Goal: Information Seeking & Learning: Compare options

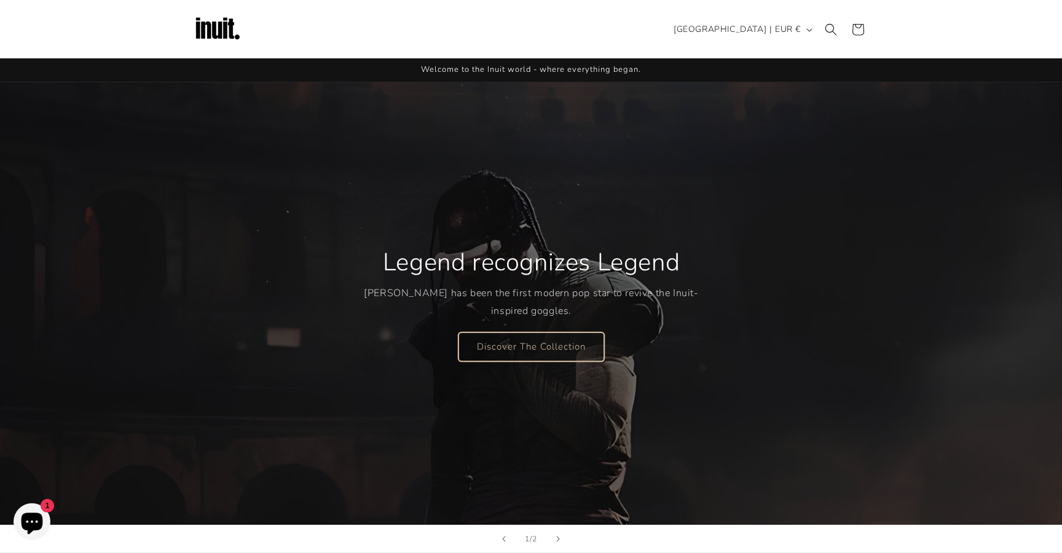
click at [506, 341] on link "Discover The Collection" at bounding box center [532, 346] width 146 height 29
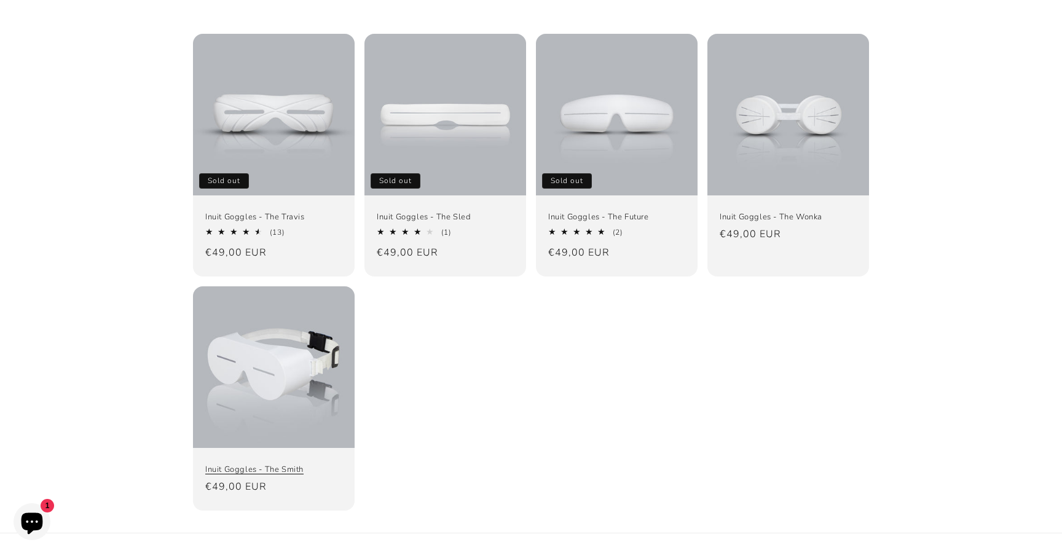
scroll to position [141, 0]
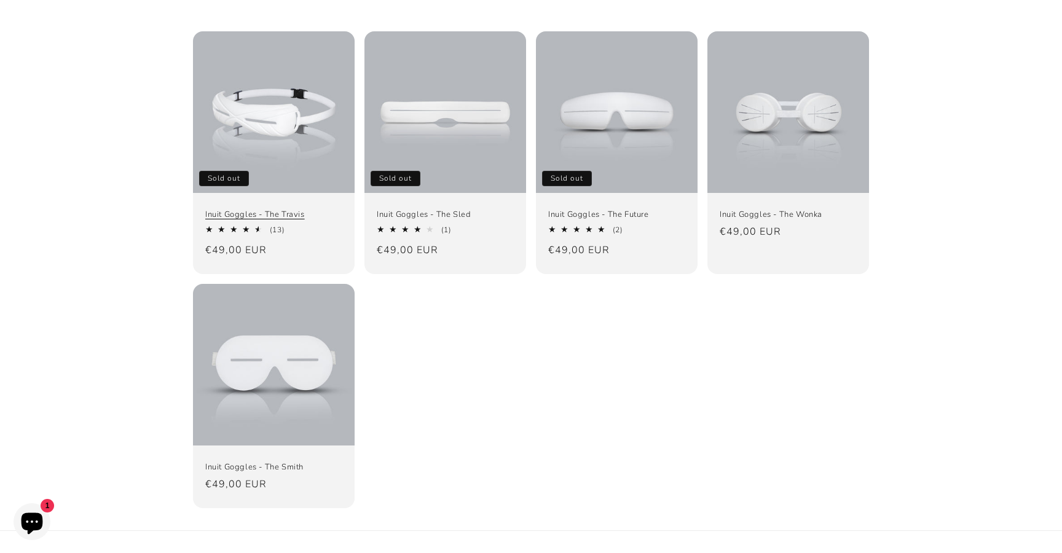
click at [269, 210] on link "Inuit Goggles - The Travis" at bounding box center [273, 215] width 137 height 10
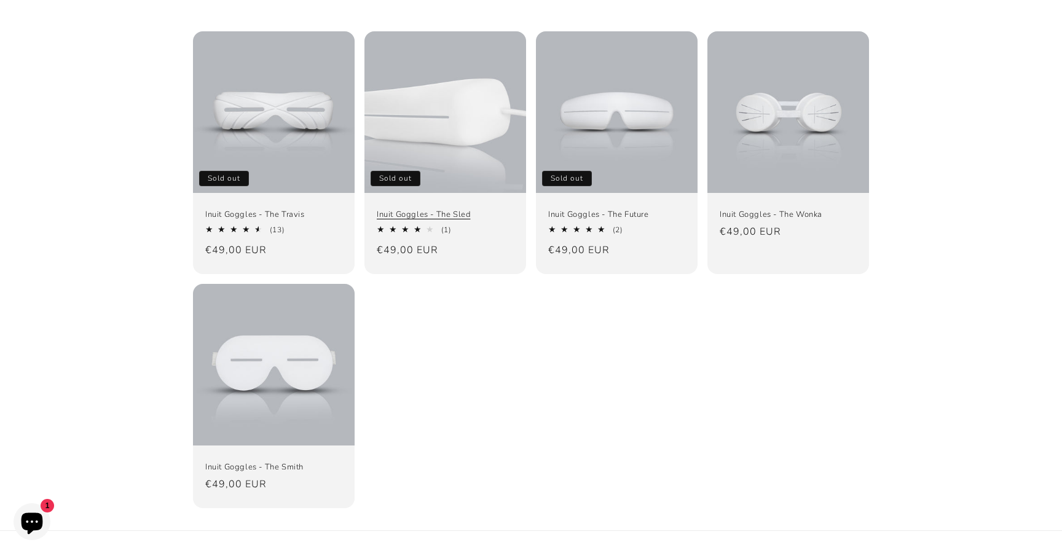
click at [395, 210] on link "Inuit Goggles - The Sled" at bounding box center [445, 215] width 137 height 10
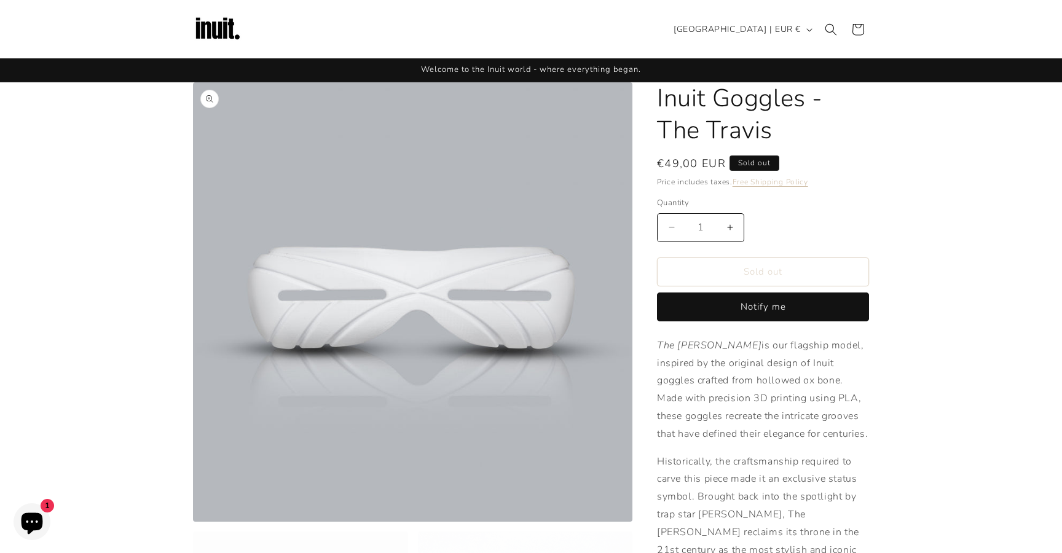
click at [193, 522] on button "Open media 1 in modal" at bounding box center [193, 522] width 0 height 0
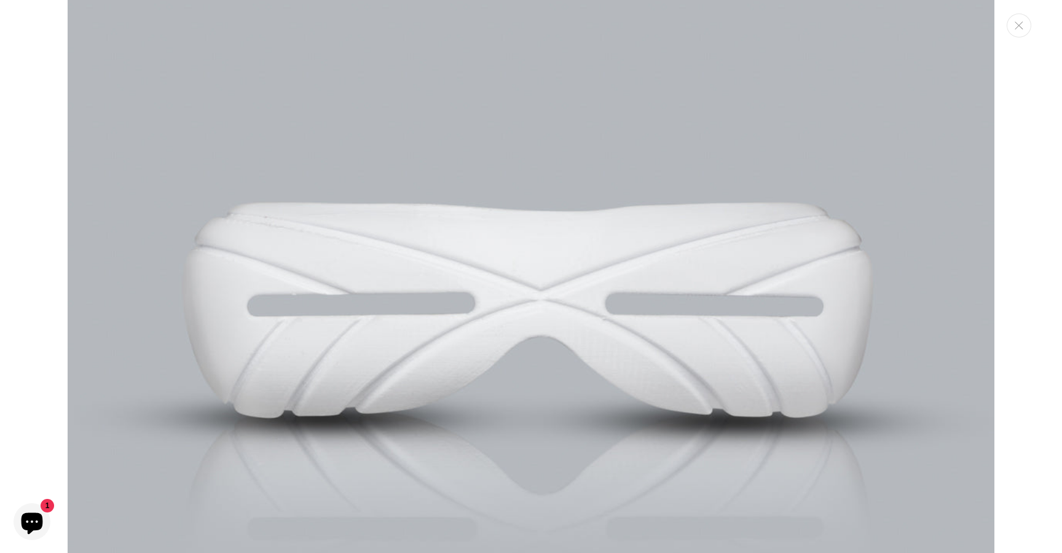
scroll to position [159, 0]
click at [617, 391] on img "Media gallery" at bounding box center [531, 317] width 927 height 927
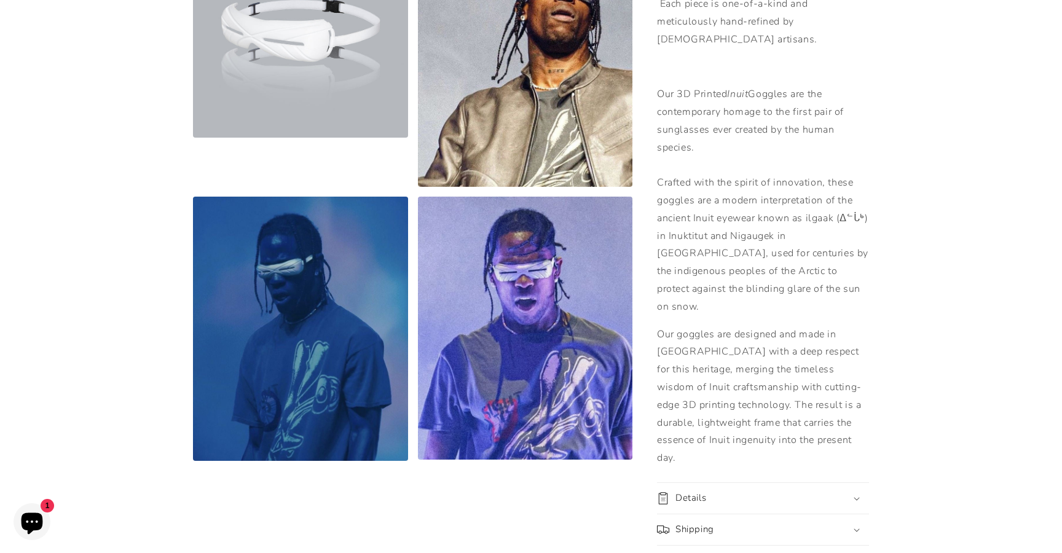
scroll to position [623, 0]
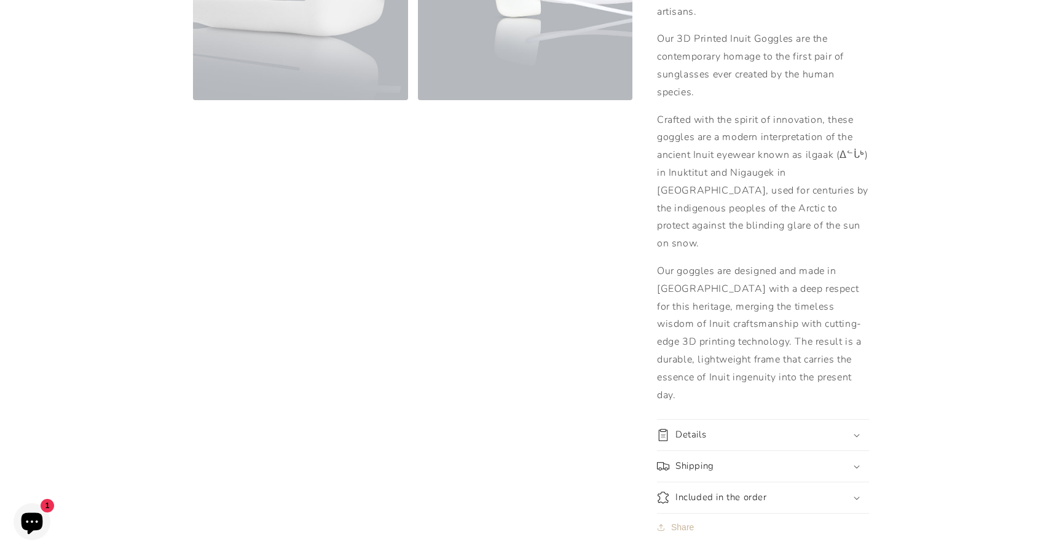
scroll to position [647, 0]
click at [716, 429] on div "Details" at bounding box center [763, 435] width 212 height 12
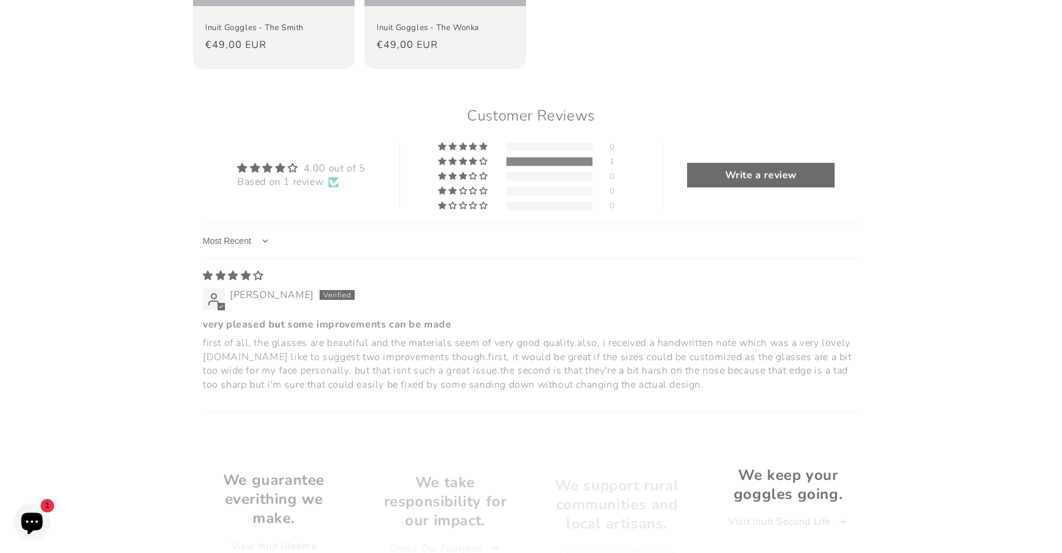
scroll to position [1530, 0]
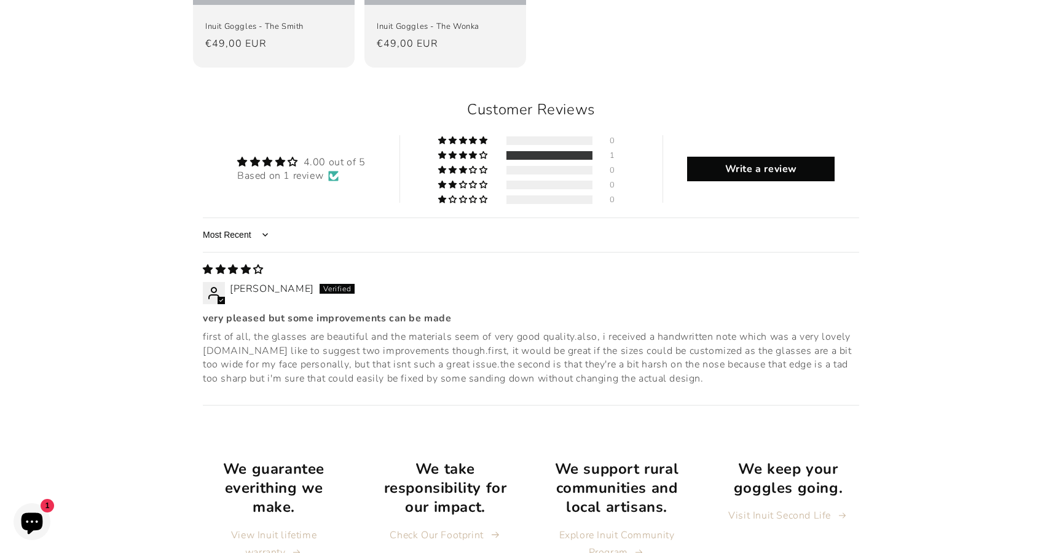
click at [326, 330] on p "first of all, the glasses are beautiful and the materials seem of very good qua…" at bounding box center [531, 357] width 657 height 55
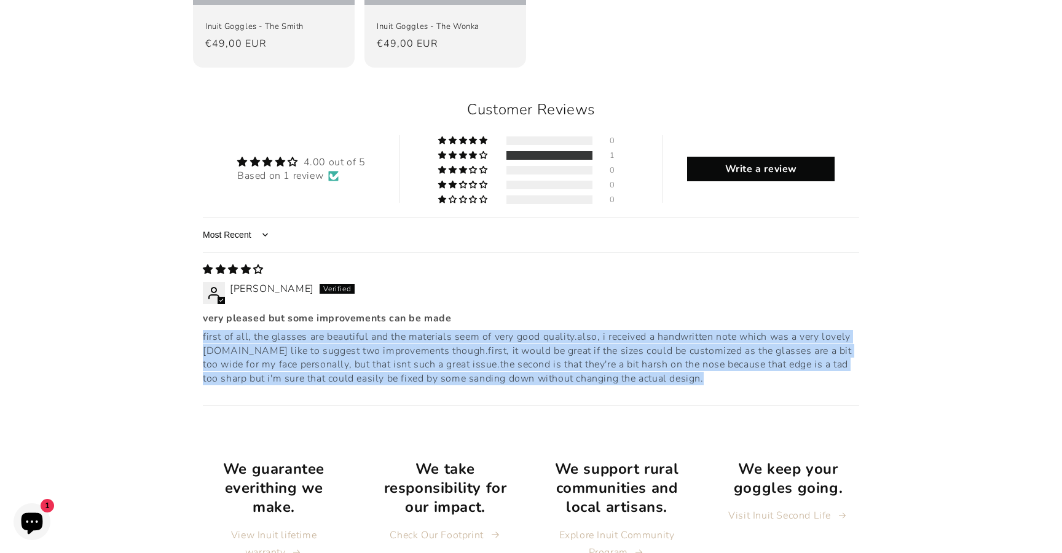
click at [326, 330] on p "first of all, the glasses are beautiful and the materials seem of very good qua…" at bounding box center [531, 357] width 657 height 55
click at [328, 330] on p "first of all, the glasses are beautiful and the materials seem of very good qua…" at bounding box center [531, 357] width 657 height 55
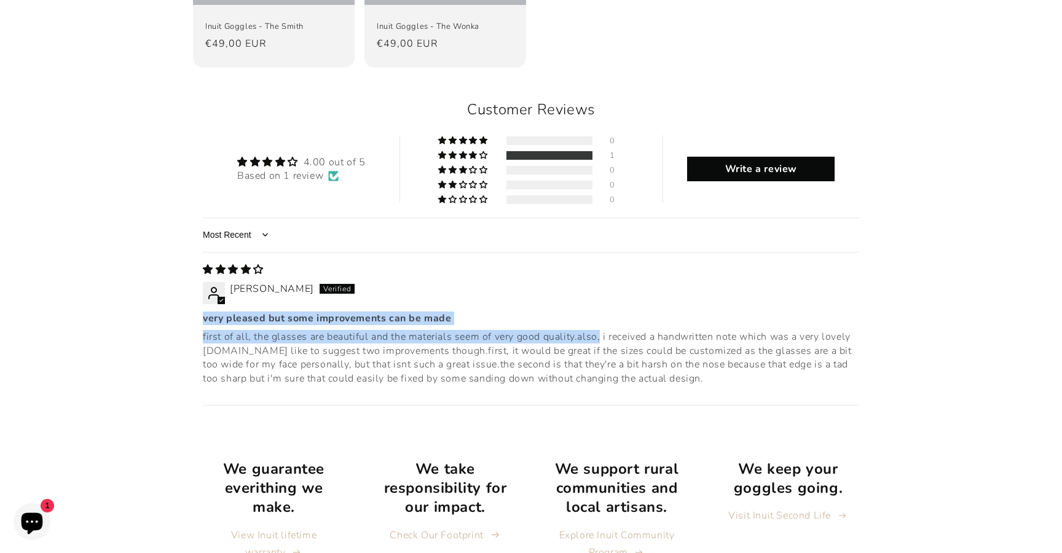
drag, startPoint x: 203, startPoint y: 247, endPoint x: 603, endPoint y: 266, distance: 400.1
click at [603, 312] on div "very pleased but some improvements can be made first of all, the glasses are be…" at bounding box center [531, 349] width 657 height 74
click at [595, 274] on div at bounding box center [595, 274] width 0 height 0
click at [574, 330] on p "first of all, the glasses are beautiful and the materials seem of very good qua…" at bounding box center [531, 357] width 657 height 55
drag, startPoint x: 577, startPoint y: 264, endPoint x: 196, endPoint y: 243, distance: 381.7
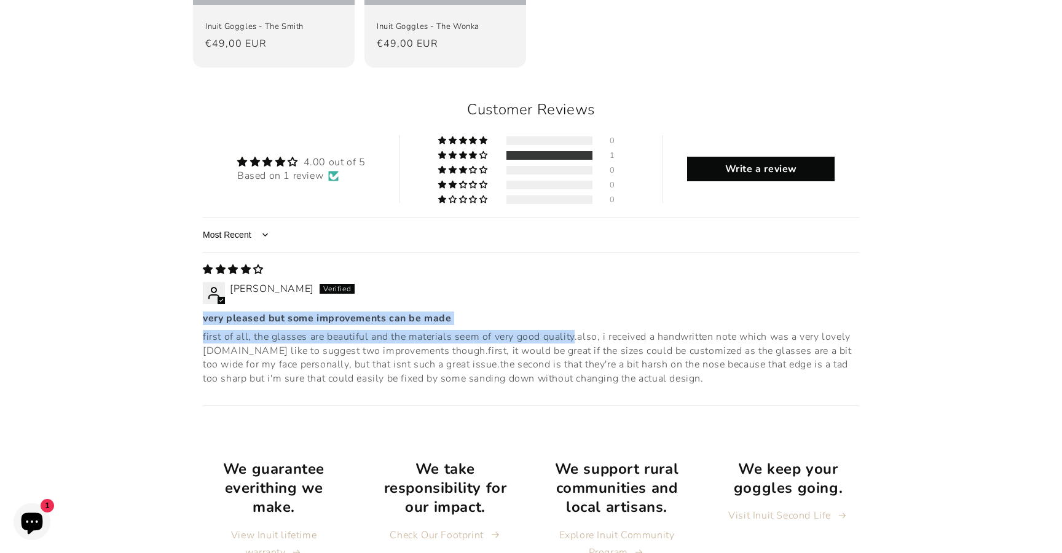
click at [196, 243] on div "Customer Reviews 4.00 out of 5 Based on 1 review 0 1 0 0 0 See all reviews Writ…" at bounding box center [531, 262] width 676 height 355
click at [188, 224] on div at bounding box center [188, 224] width 0 height 0
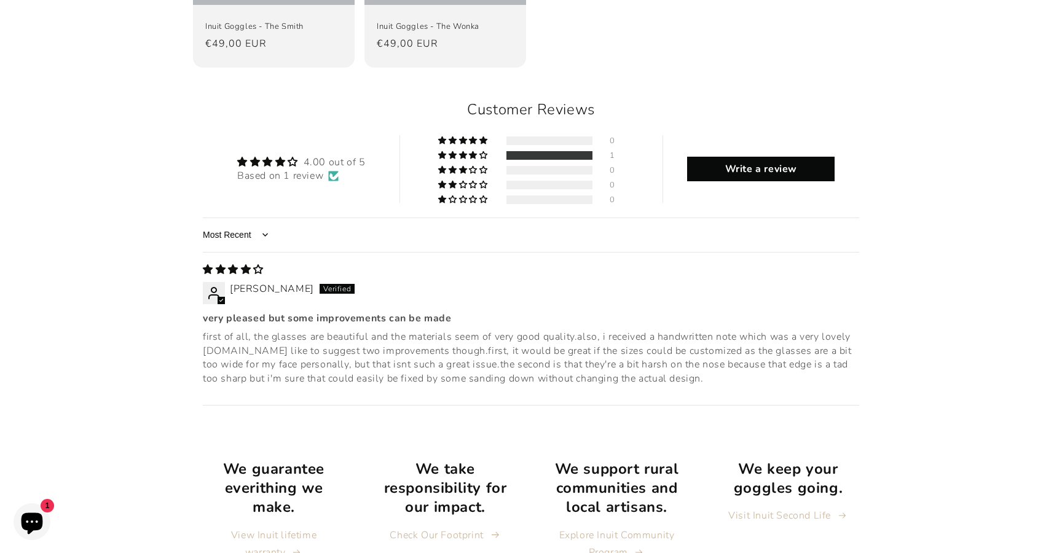
click at [272, 330] on p "first of all, the glasses are beautiful and the materials seem of very good qua…" at bounding box center [531, 357] width 657 height 55
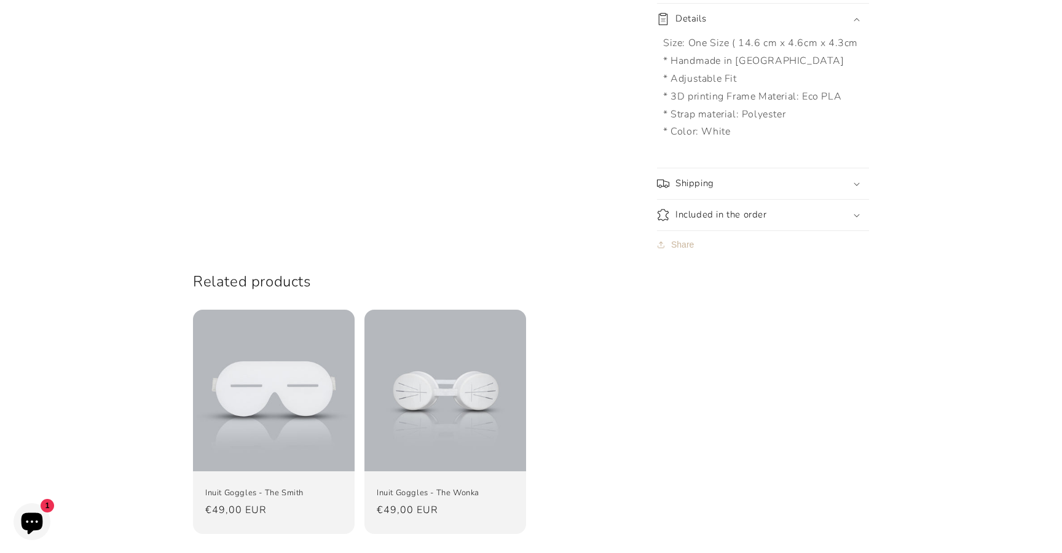
scroll to position [1073, 0]
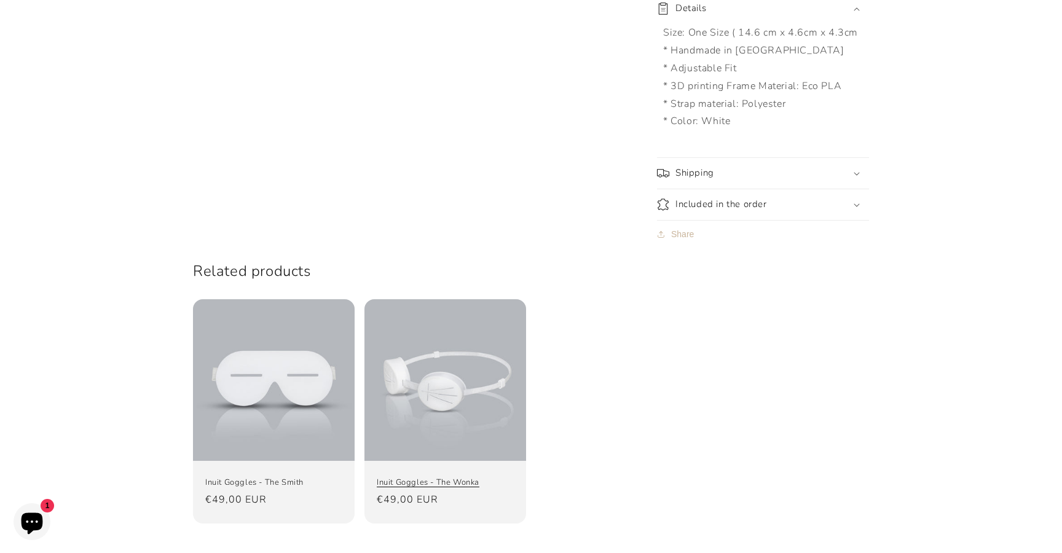
click at [440, 478] on link "Inuit Goggles - The Wonka" at bounding box center [445, 483] width 137 height 10
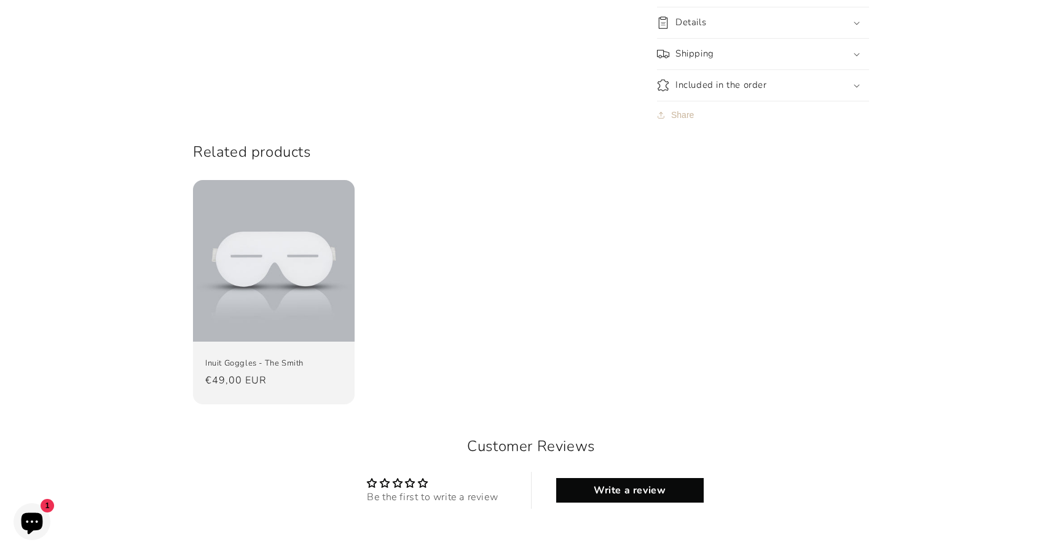
scroll to position [1105, 0]
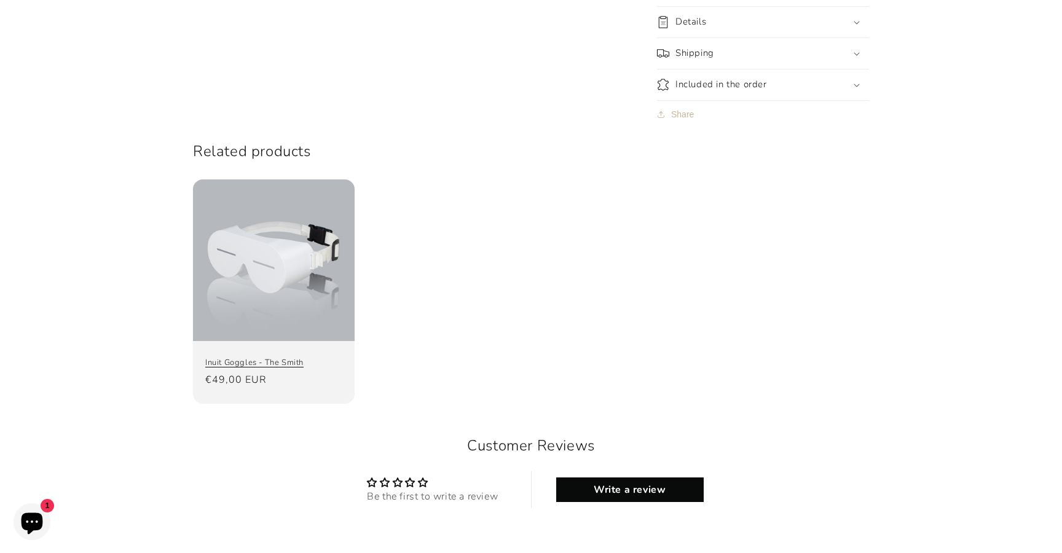
click at [284, 358] on link "Inuit Goggles - The Smith" at bounding box center [273, 363] width 137 height 10
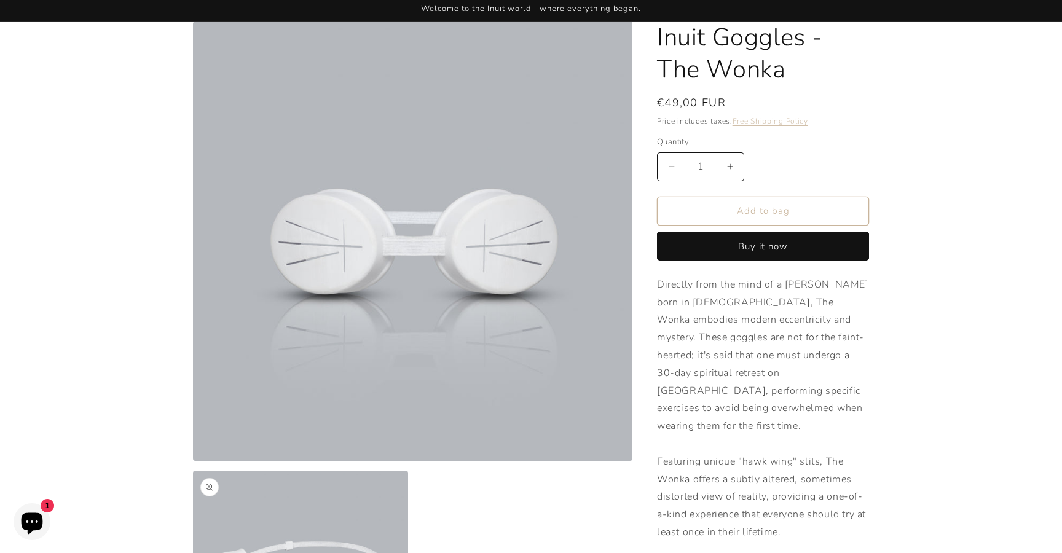
scroll to position [0, 0]
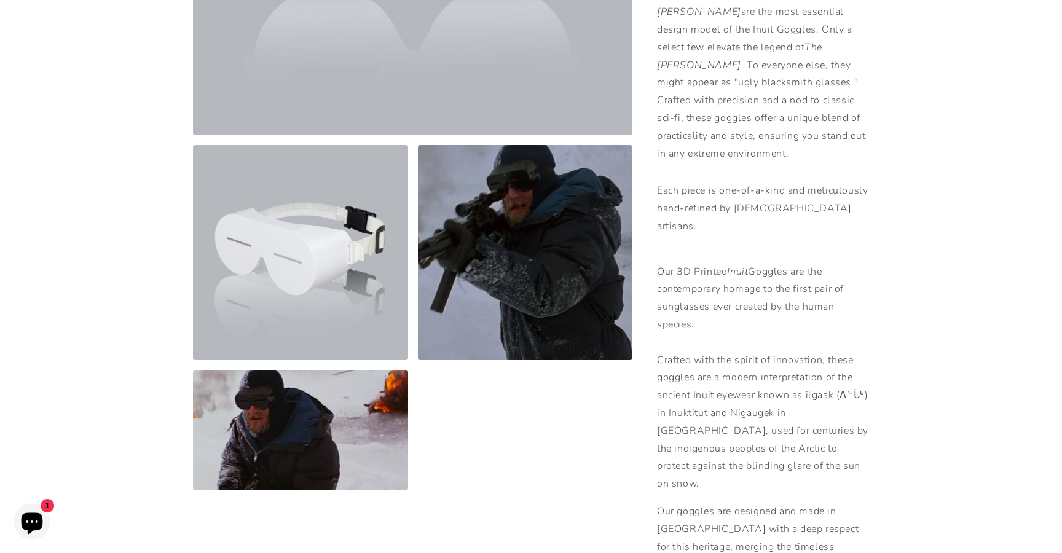
scroll to position [413, 0]
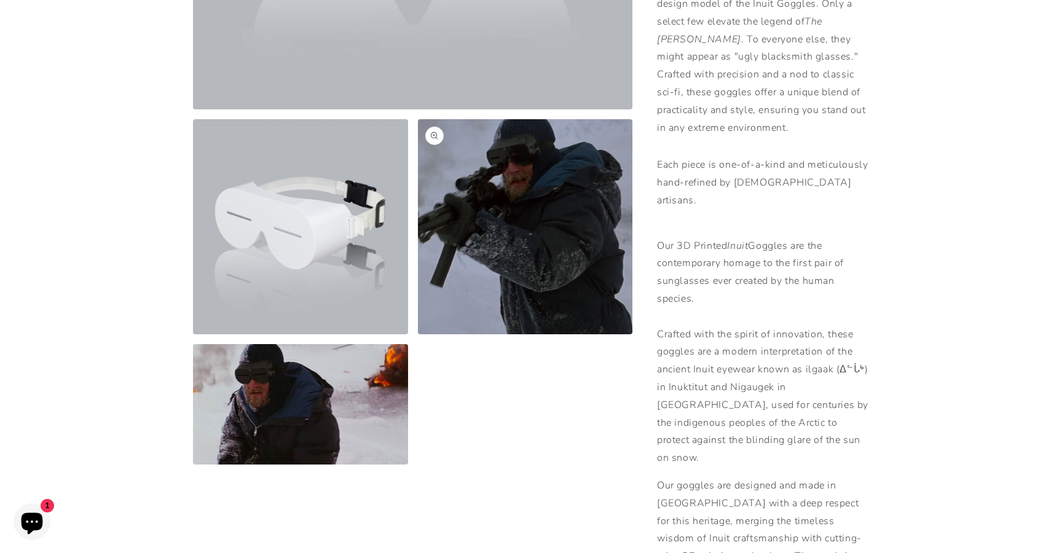
click at [418, 334] on button "Open media 3 in modal" at bounding box center [418, 334] width 0 height 0
